Goal: Use online tool/utility: Utilize a website feature to perform a specific function

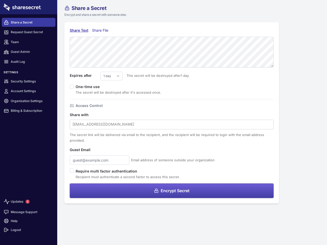
click at [164, 123] on div at bounding box center [172, 124] width 198 height 7
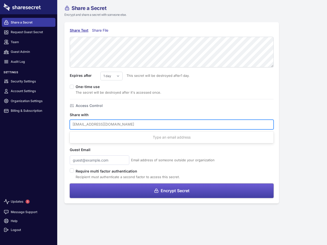
click at [28, 202] on span "1" at bounding box center [28, 202] width 4 height 4
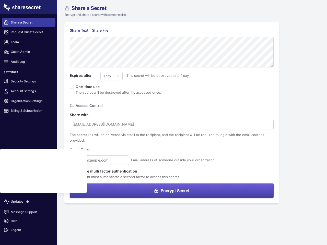
click at [29, 212] on link "Message Support" at bounding box center [29, 212] width 54 height 9
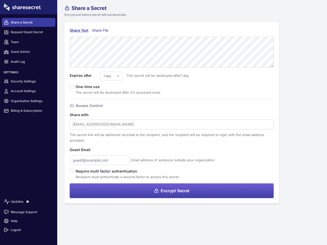
click at [172, 113] on div "Share with [EMAIL_ADDRESS][DOMAIN_NAME] The secret link will be delivered via e…" at bounding box center [172, 127] width 204 height 31
click at [79, 30] on div "Share Text" at bounding box center [79, 31] width 19 height 6
click at [101, 30] on div "Share File" at bounding box center [101, 31] width 19 height 6
click at [172, 191] on div "Share Text Share File Expires after 1 day 2 days 3 days 4 days 5 days 6 days 7 …" at bounding box center [171, 112] width 215 height 181
